Goal: Information Seeking & Learning: Find specific fact

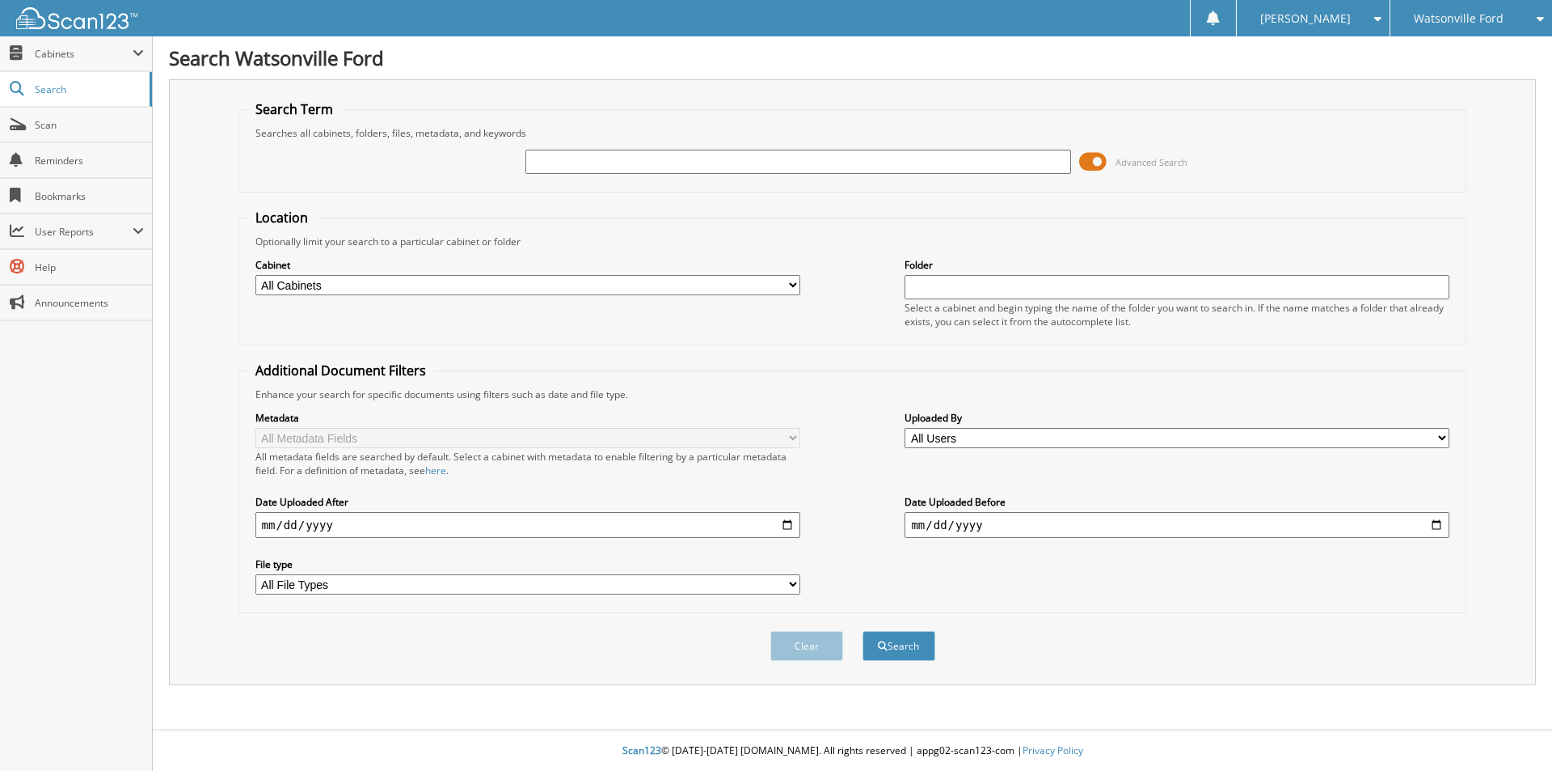
click at [564, 159] on input "text" at bounding box center [798, 162] width 545 height 24
type input "pf1017"
click at [863, 631] on button "Search" at bounding box center [899, 646] width 73 height 30
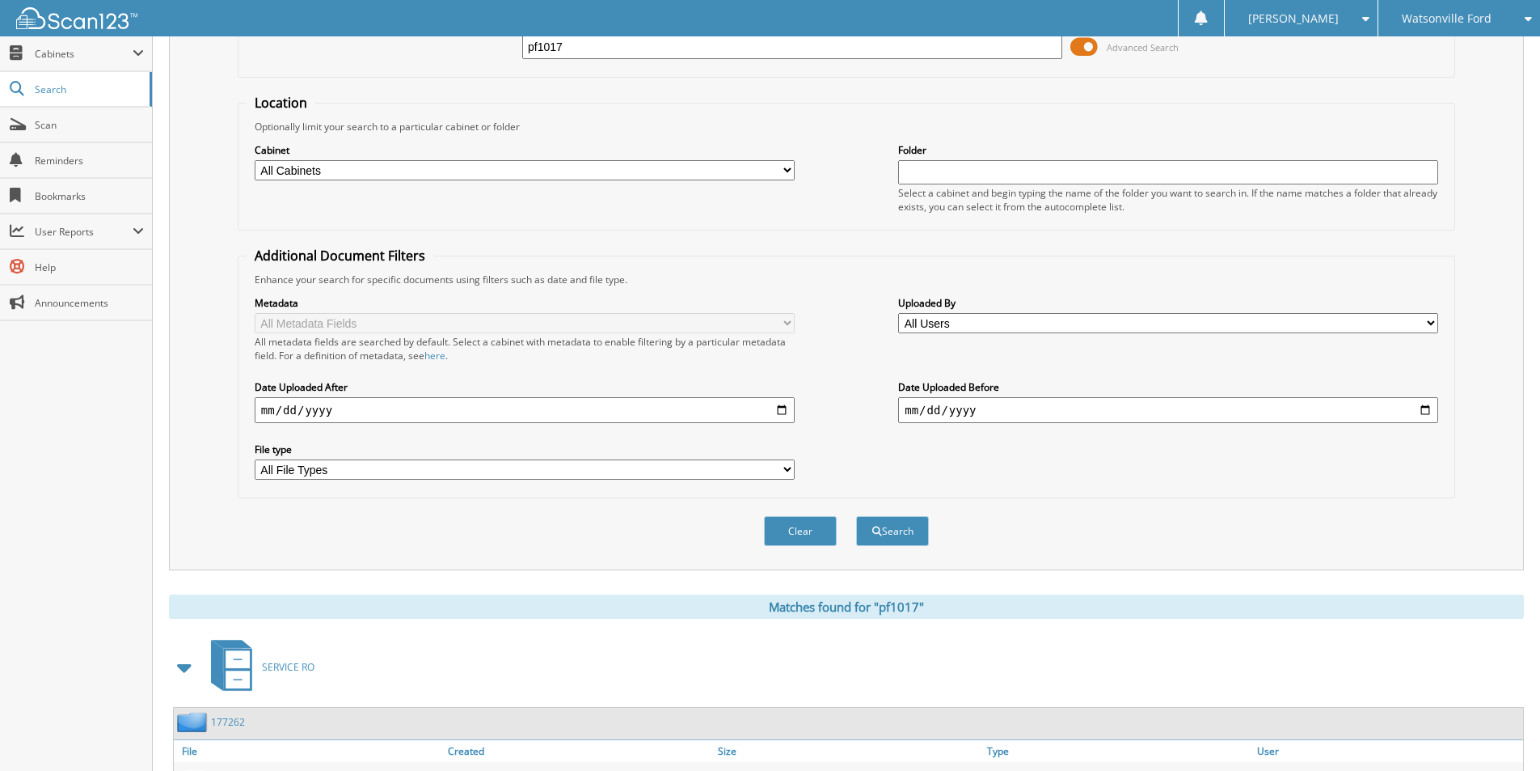
scroll to position [232, 0]
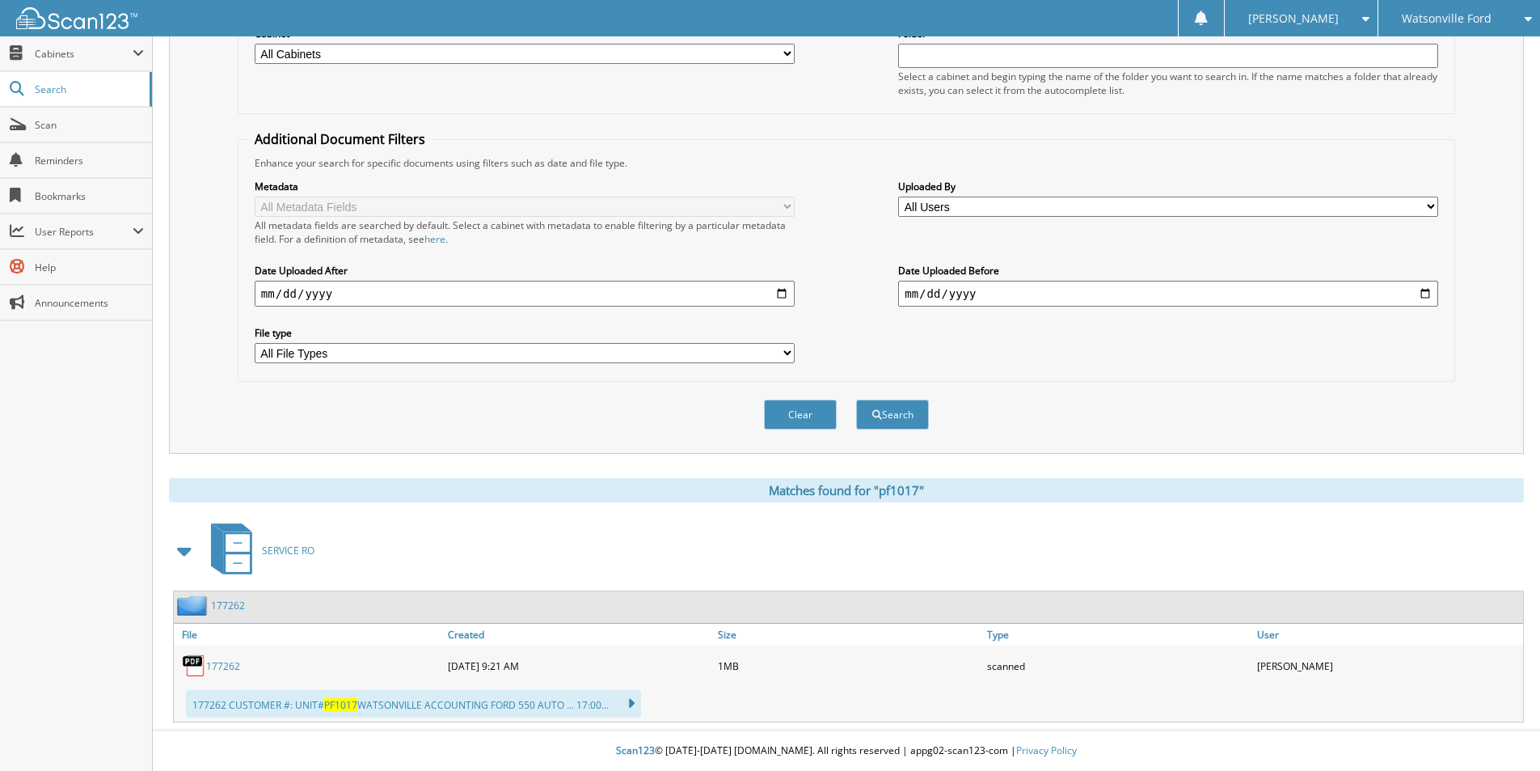
click at [209, 671] on link "177262" at bounding box center [223, 666] width 34 height 14
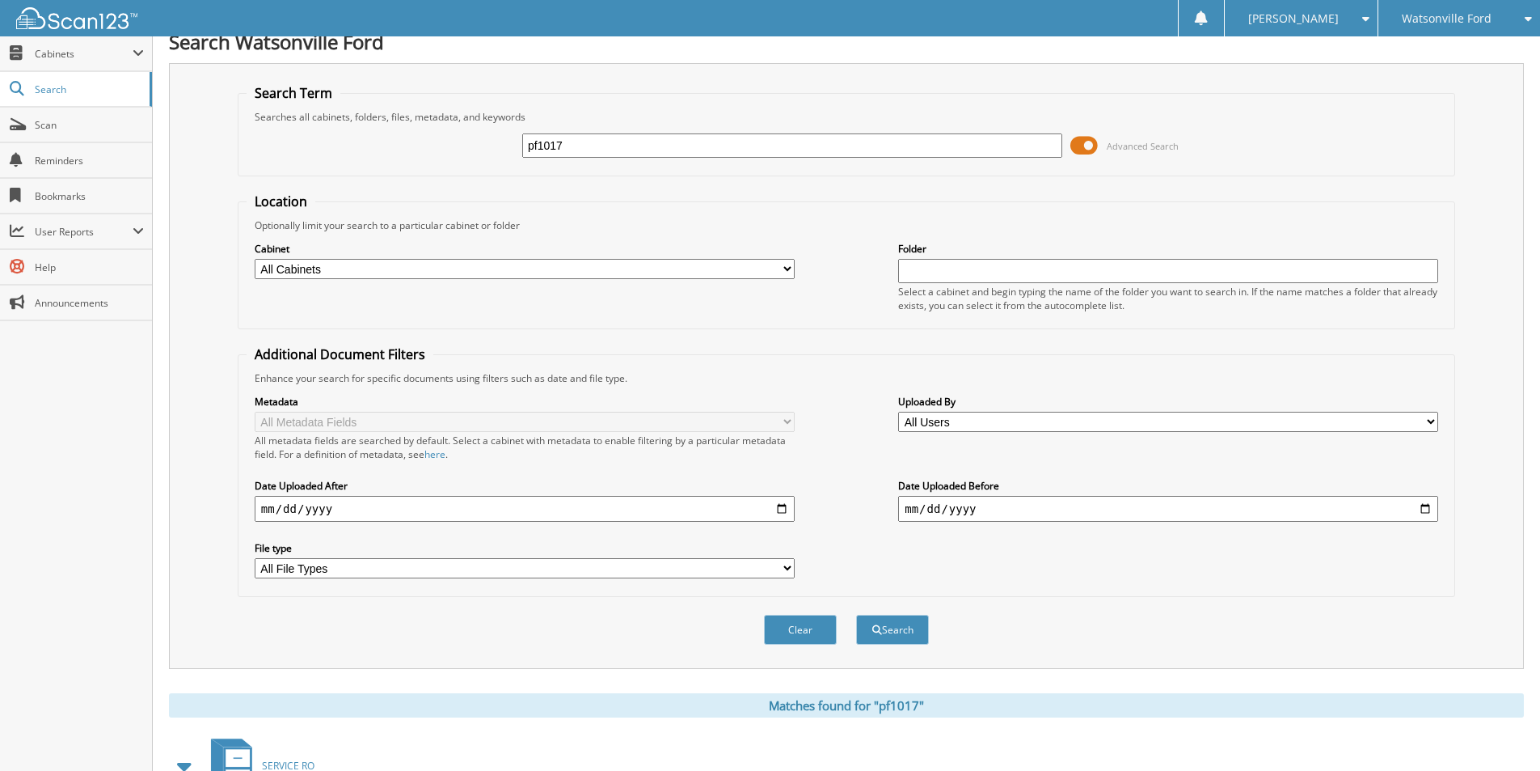
scroll to position [0, 0]
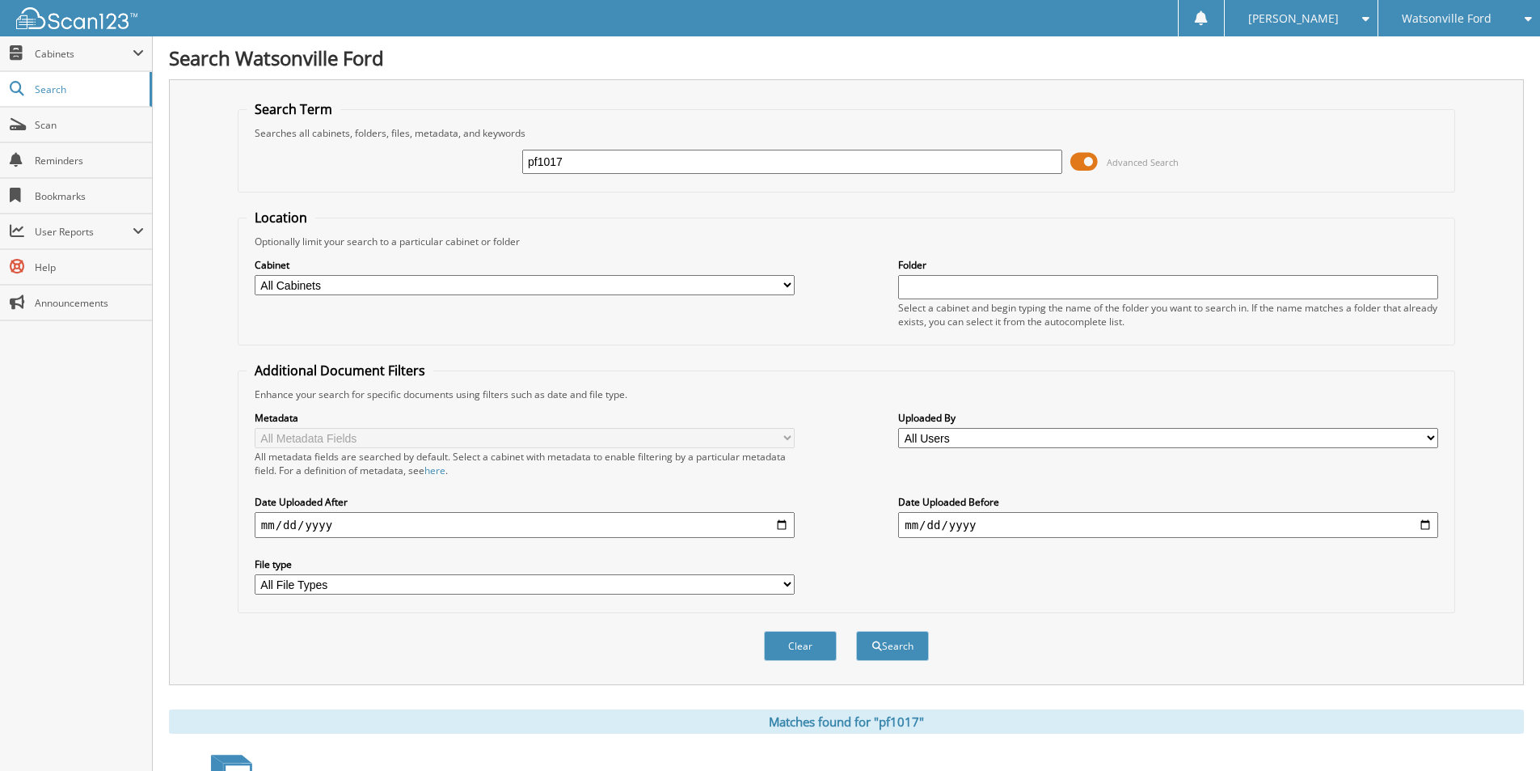
drag, startPoint x: 587, startPoint y: 170, endPoint x: 483, endPoint y: 153, distance: 104.9
click at [477, 160] on div "pf1017 Advanced Search" at bounding box center [847, 162] width 1200 height 44
click at [589, 165] on input "text" at bounding box center [792, 162] width 540 height 24
paste input "25736"
type input "25736"
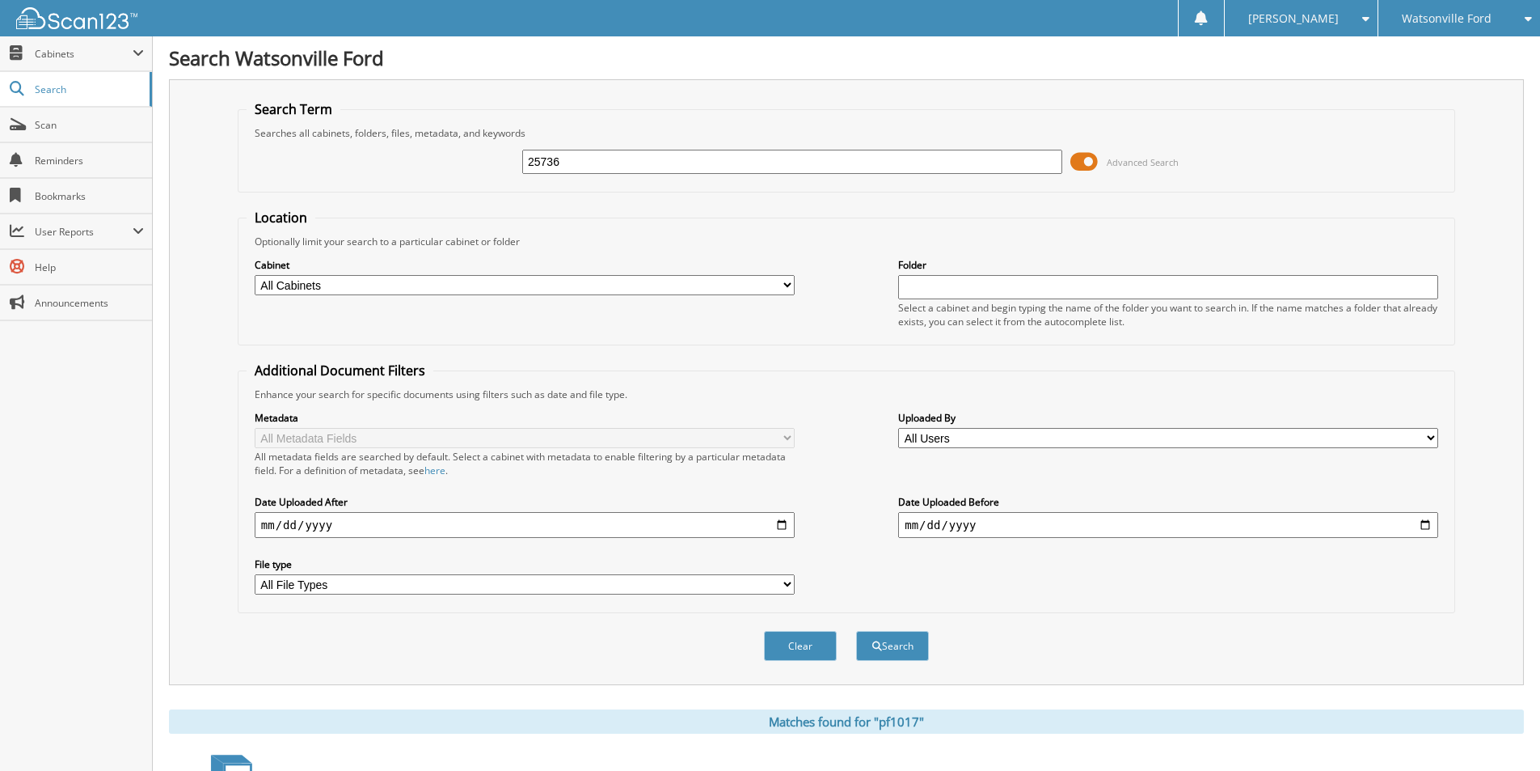
click at [856, 631] on button "Search" at bounding box center [892, 646] width 73 height 30
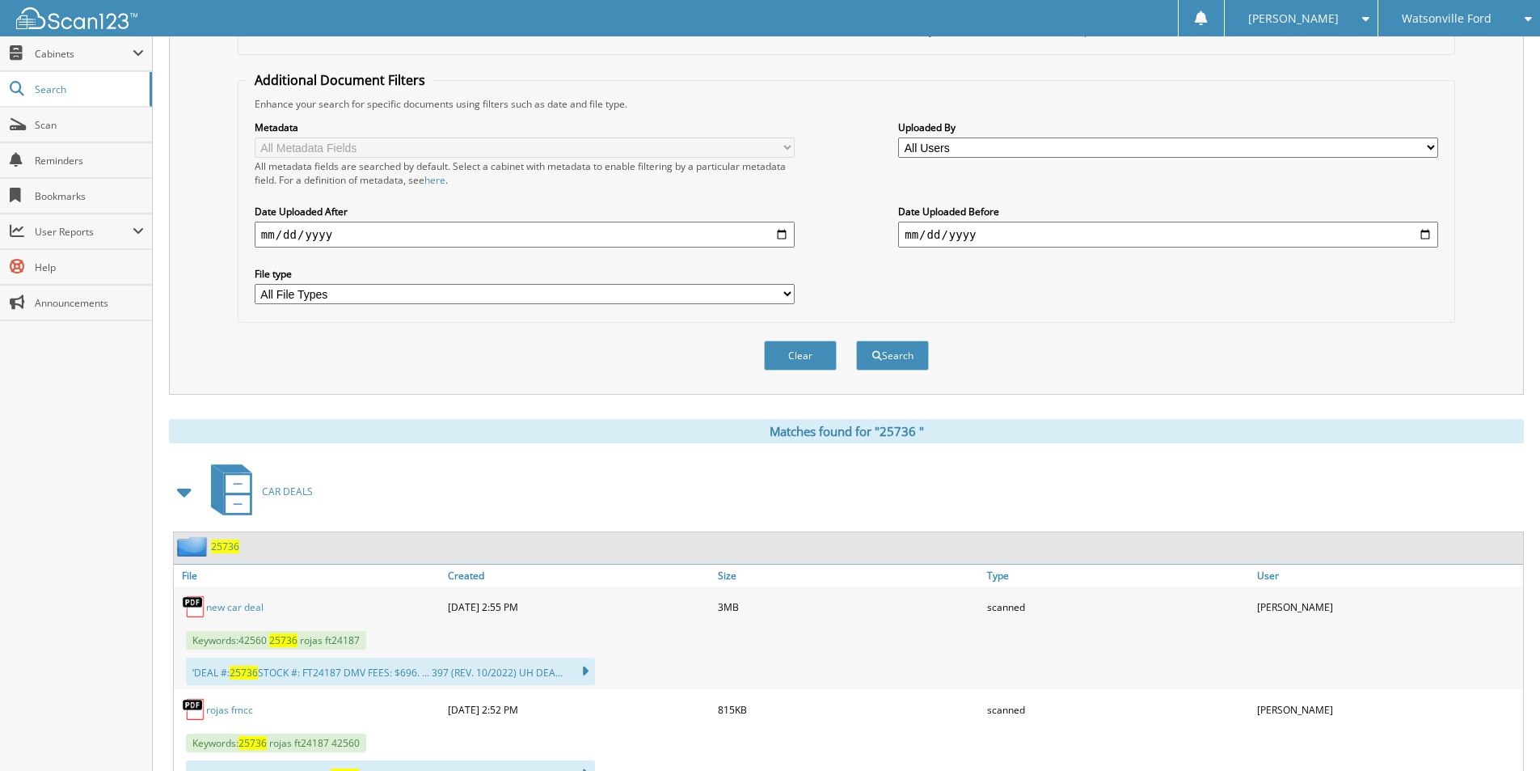
scroll to position [361, 0]
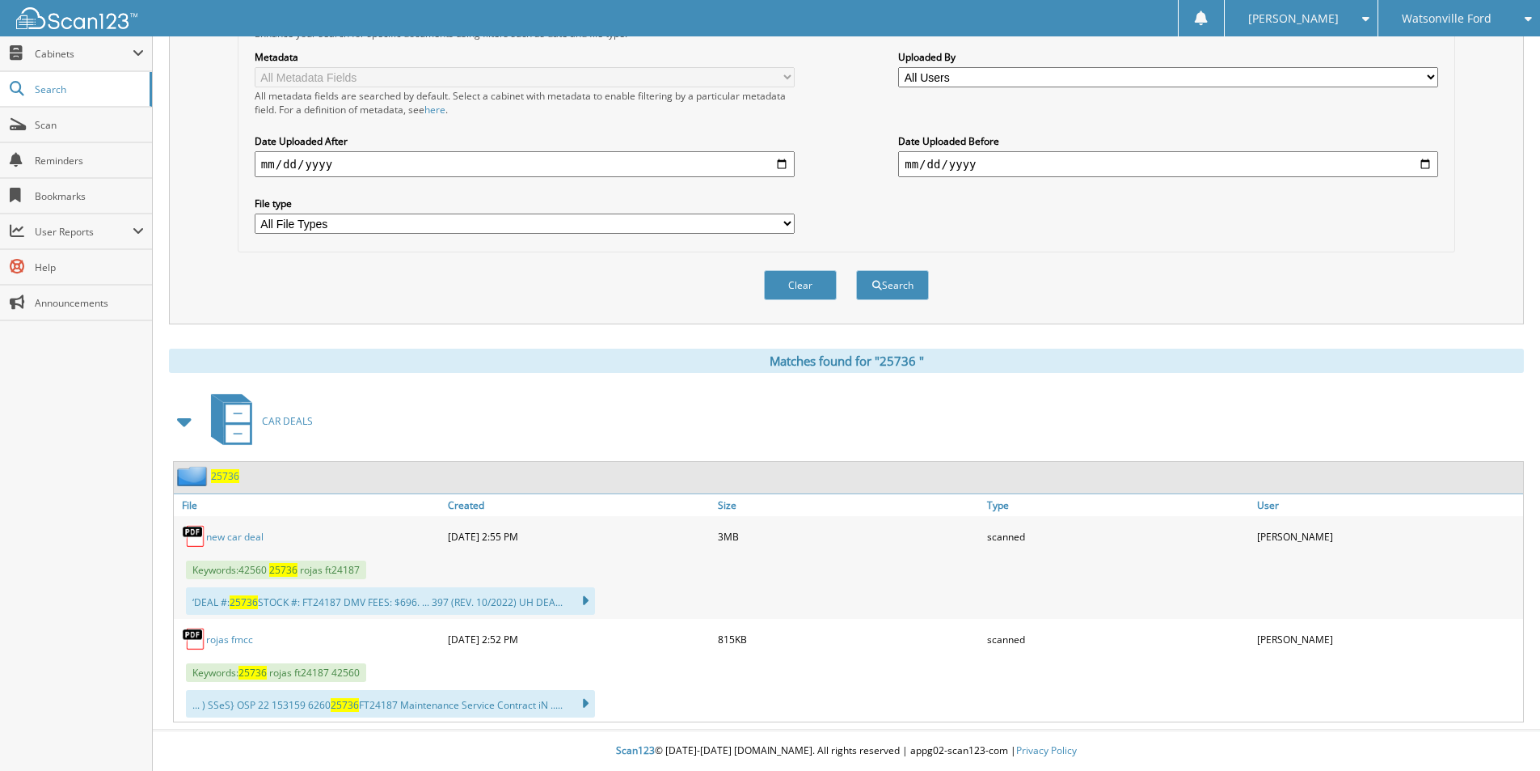
click at [242, 538] on link "n e w c a r d e a l" at bounding box center [234, 537] width 57 height 14
